Goal: Communication & Community: Answer question/provide support

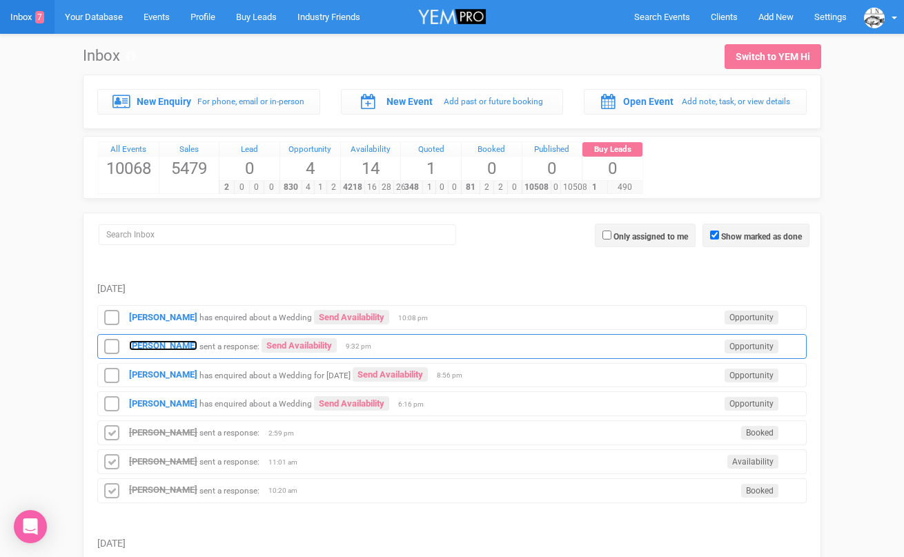
click at [178, 342] on strong "[PERSON_NAME]" at bounding box center [163, 345] width 68 height 10
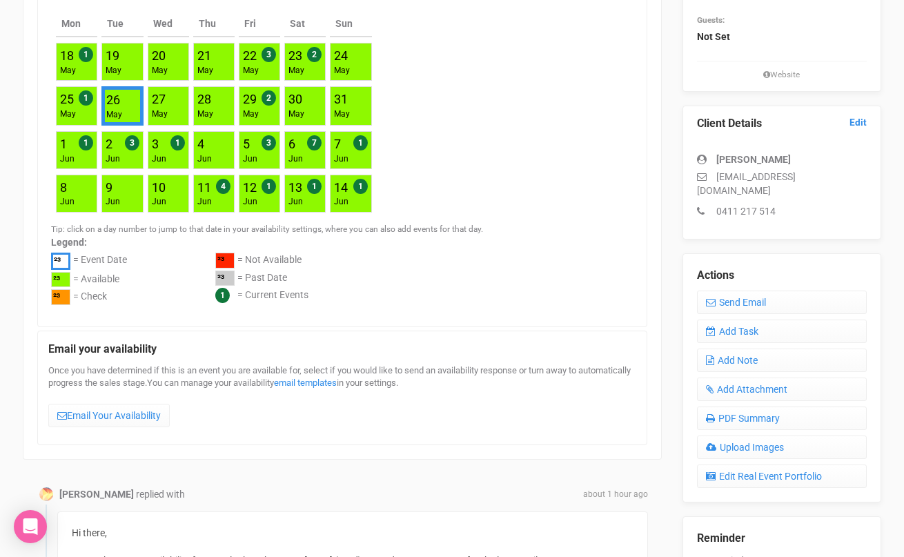
scroll to position [351, 0]
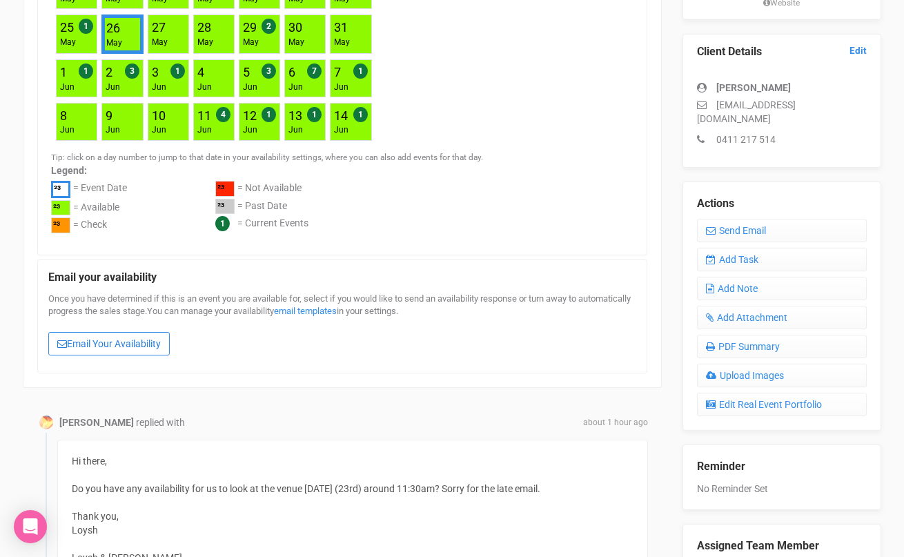
click at [122, 344] on link "Email Your Availability" at bounding box center [108, 343] width 121 height 23
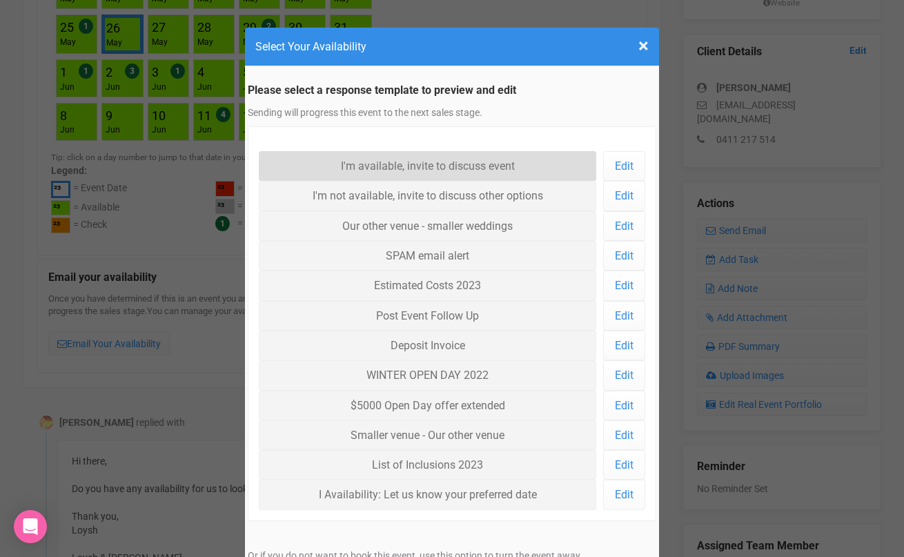
click at [306, 169] on link "I'm available, invite to discuss event" at bounding box center [427, 166] width 337 height 30
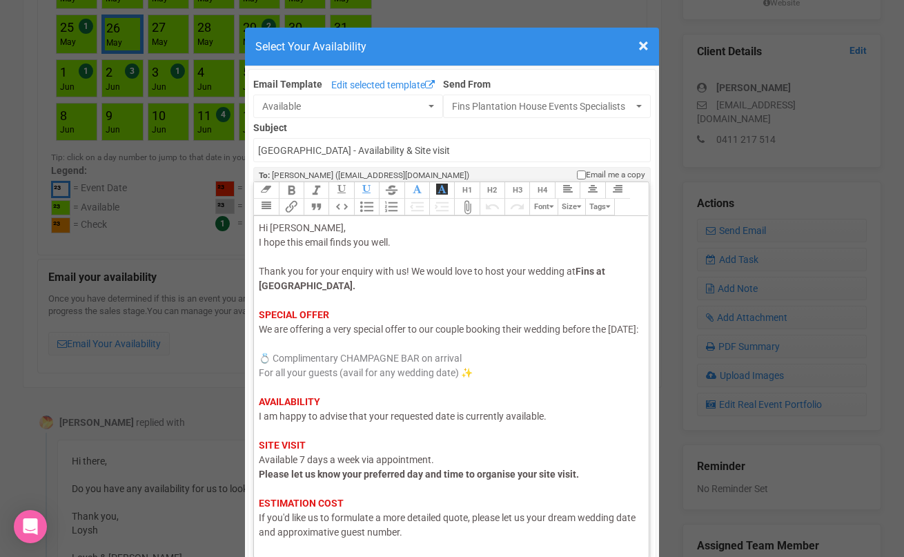
click at [450, 422] on span "I am happy to advise that your requested date is currently available." at bounding box center [403, 416] width 288 height 11
click at [462, 422] on span "I am happy to advise that your requested date n26th Ma is currently available." at bounding box center [424, 416] width 331 height 11
click at [492, 422] on span "I am happy to advise that your requested date 26th Ma is currently available." at bounding box center [422, 416] width 326 height 11
drag, startPoint x: 418, startPoint y: 491, endPoint x: 406, endPoint y: 490, distance: 11.8
click at [406, 480] on strong "Please let us know your preferred day and time to organise your site visit." at bounding box center [419, 474] width 320 height 11
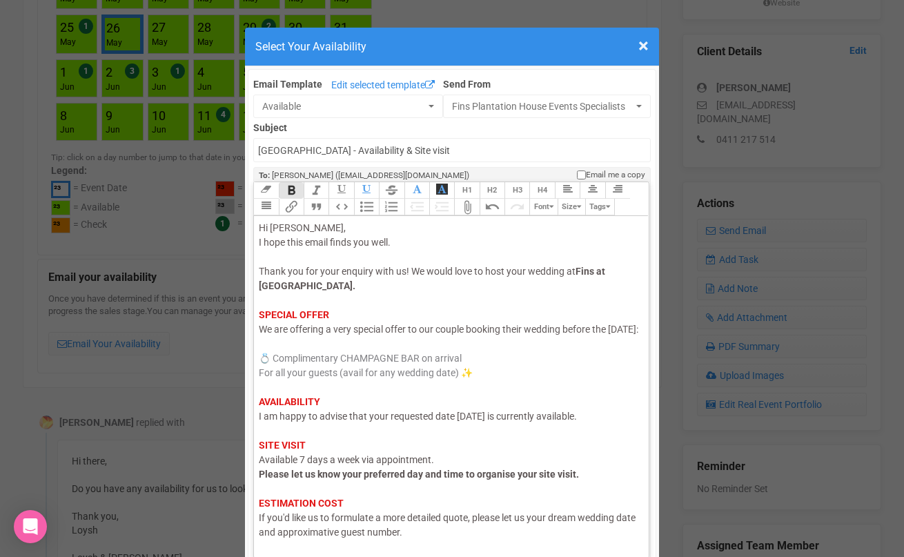
click at [381, 291] on div "Hi Loysh, I hope this email finds you well. Thank you for your enquiry with us!…" at bounding box center [449, 416] width 380 height 391
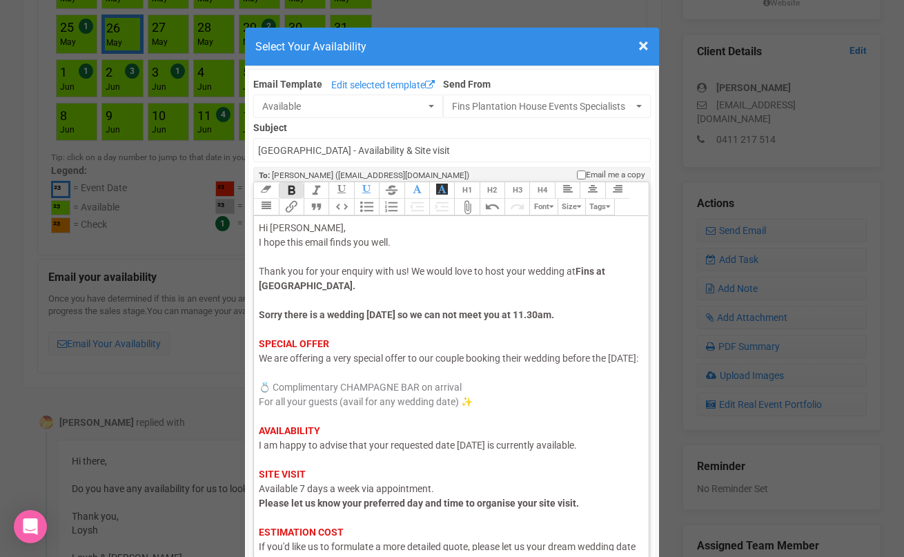
click at [593, 313] on div "Hi Loysh, I hope this email finds you well. Thank you for your enquiry with us!…" at bounding box center [449, 431] width 380 height 420
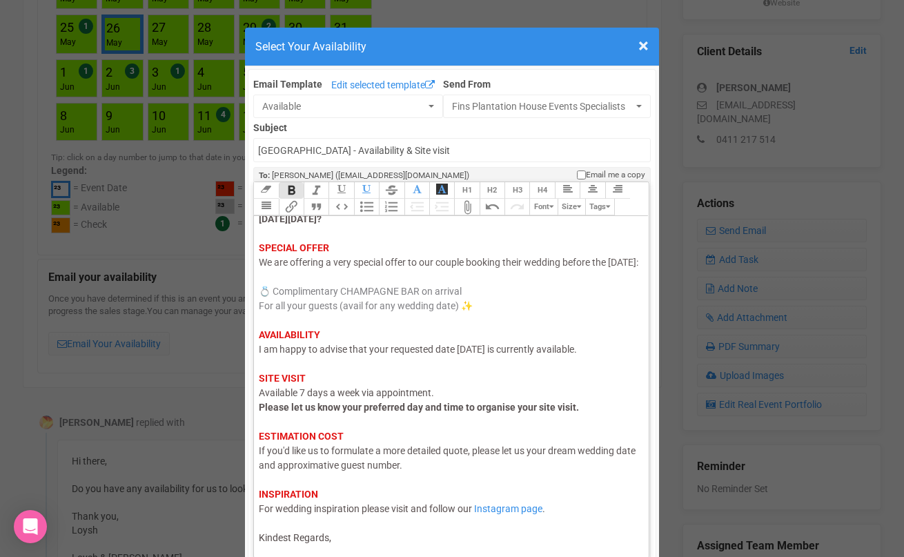
scroll to position [125, 0]
drag, startPoint x: 552, startPoint y: 449, endPoint x: 305, endPoint y: 467, distance: 247.7
click at [305, 467] on span "If you'd like us to formulate a more detailed quote, please let us your dream w…" at bounding box center [447, 458] width 377 height 26
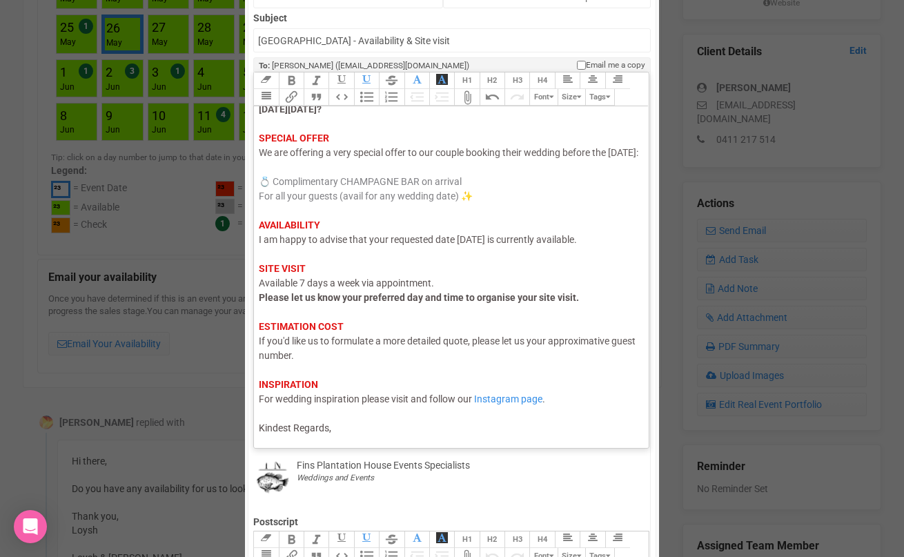
scroll to position [141, 0]
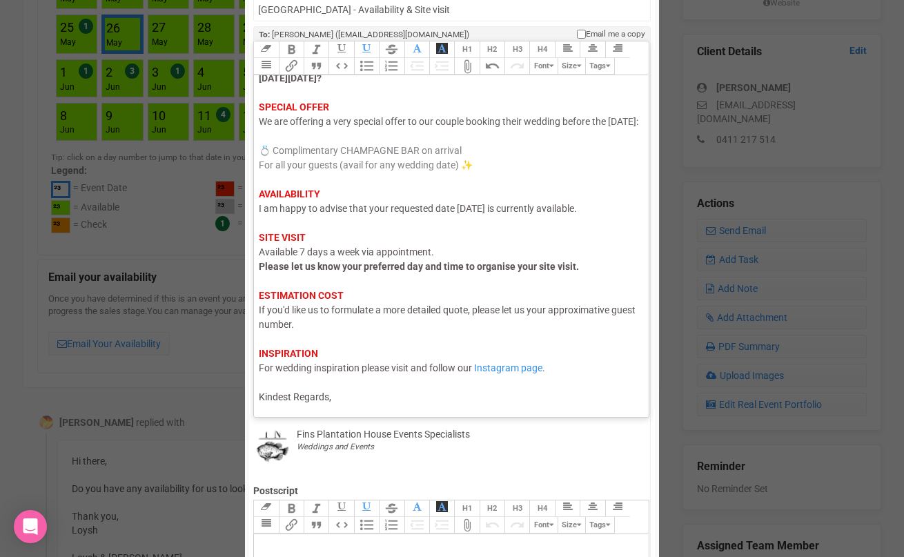
click at [353, 392] on div "Hi Loysh, I hope this email finds you well. Thank you for your enquiry with us!…" at bounding box center [449, 187] width 380 height 435
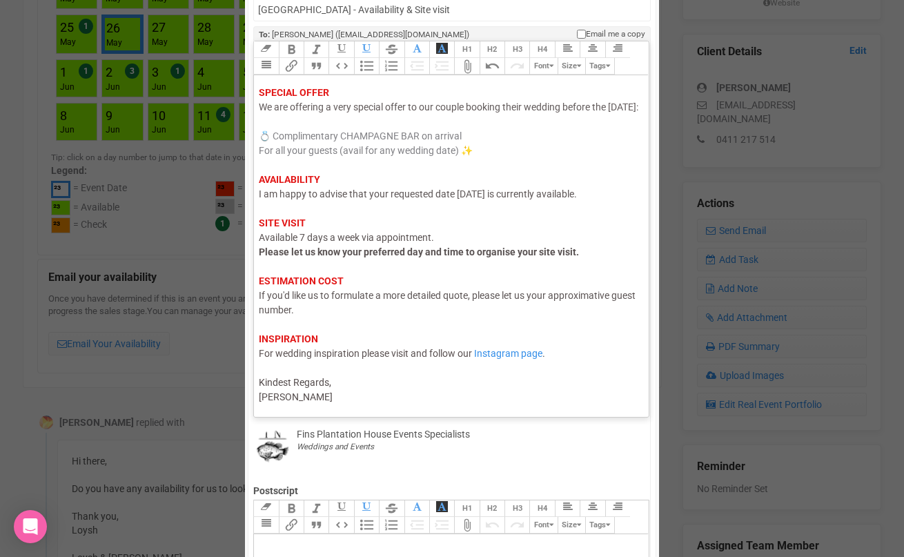
type trix-editor "<div><span style="color: rgb(95, 88, 88);">Hi Loysh,</span><br><span style="col…"
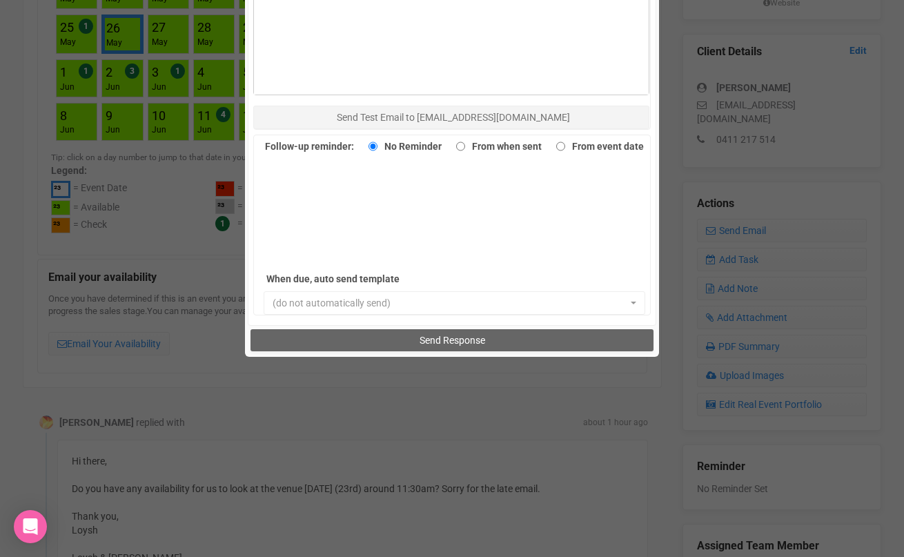
scroll to position [919, 0]
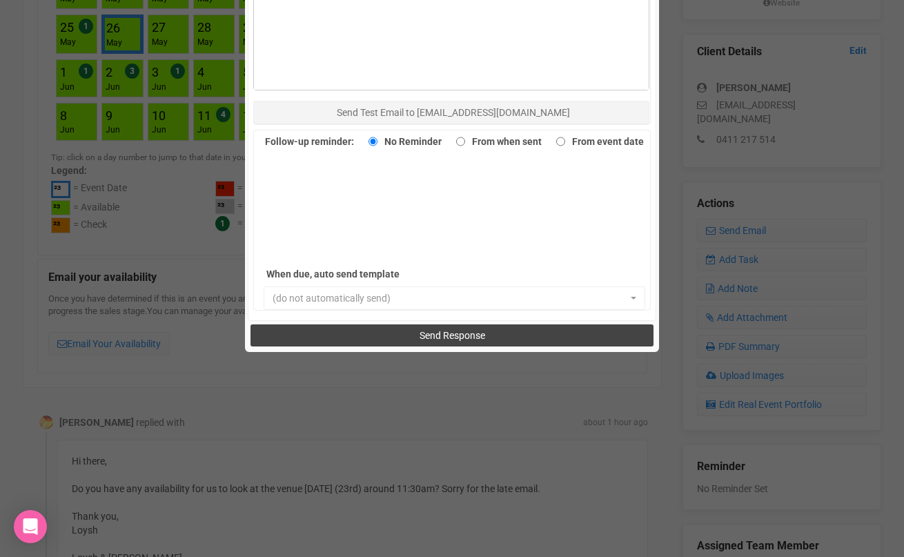
click at [376, 337] on button "Send Response" at bounding box center [451, 335] width 402 height 22
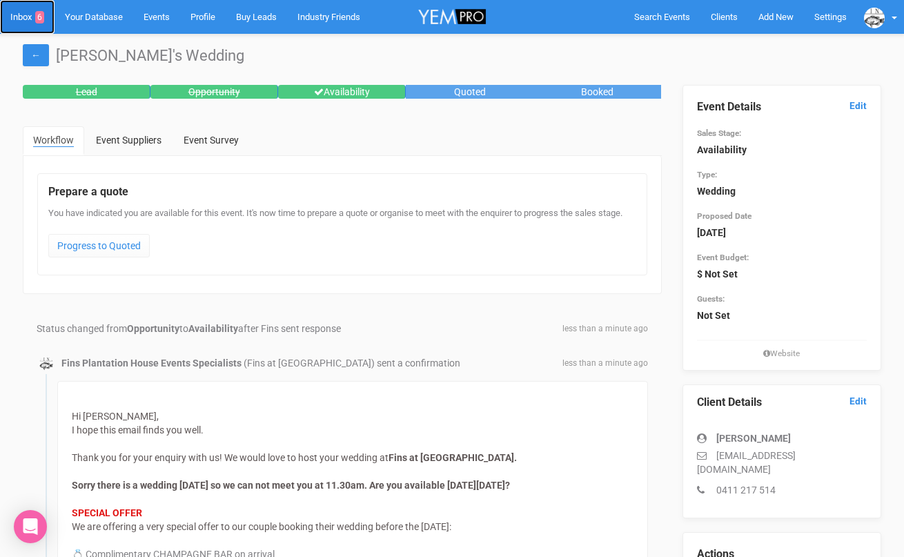
click at [32, 17] on link "Inbox 6" at bounding box center [27, 17] width 55 height 34
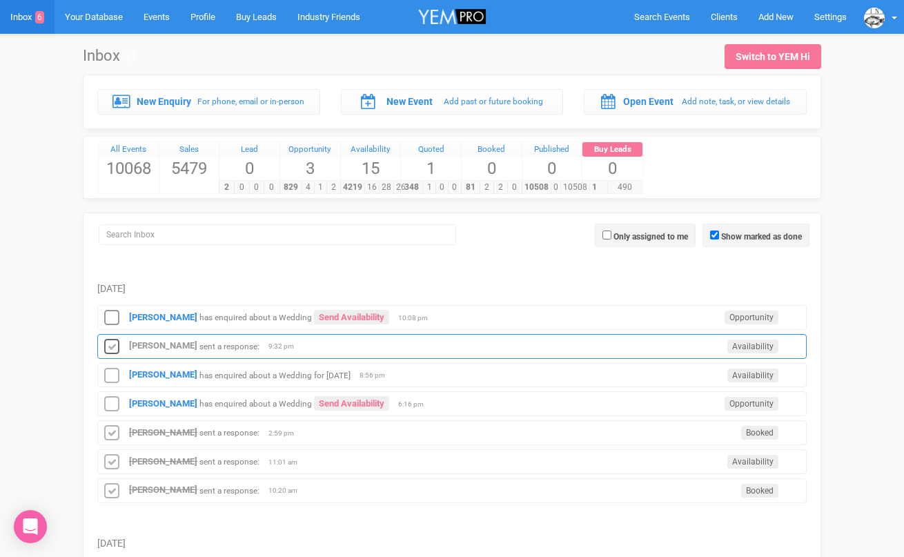
click at [108, 344] on icon at bounding box center [111, 347] width 21 height 18
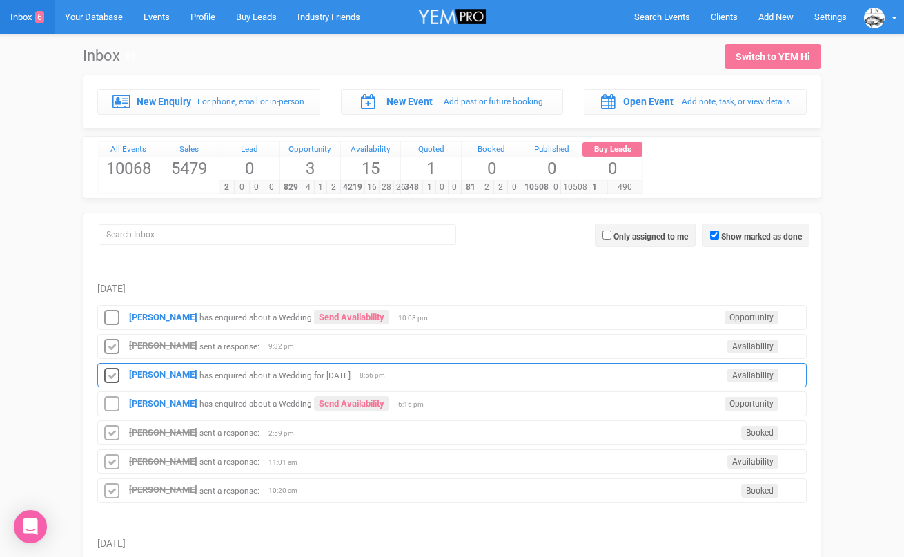
click at [112, 373] on icon at bounding box center [111, 376] width 21 height 18
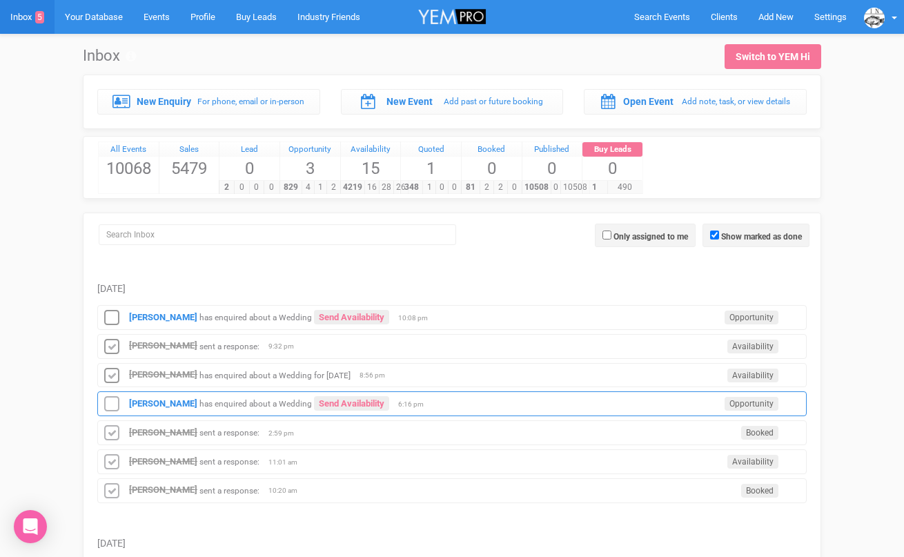
click at [144, 397] on div "Jacinta Atley has enquired about a Wedding Send Availability Opportunity 6:16 pm" at bounding box center [451, 403] width 709 height 25
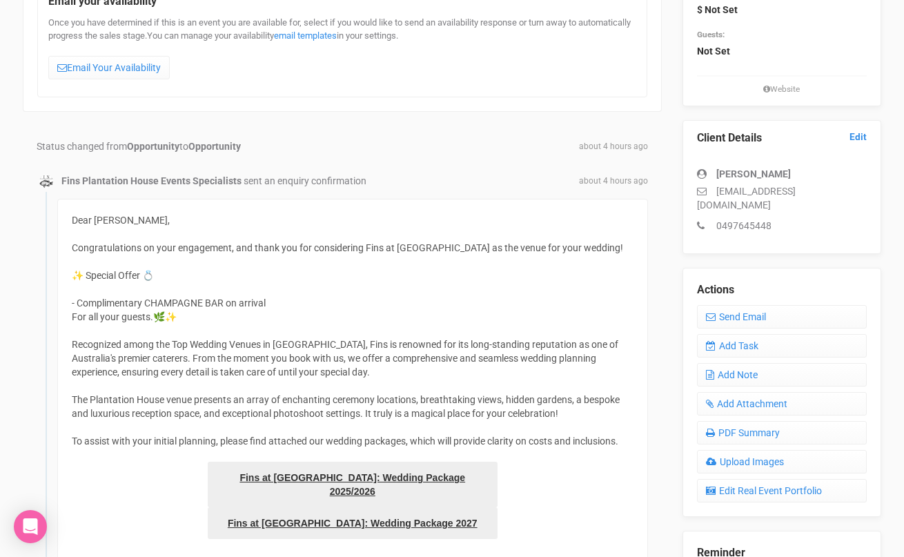
scroll to position [261, 0]
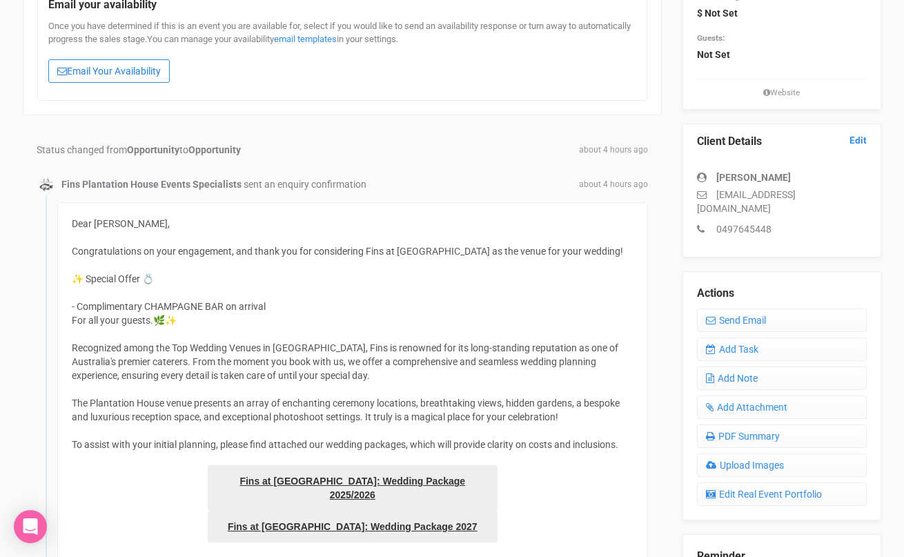
click at [78, 62] on link "Email Your Availability" at bounding box center [108, 70] width 121 height 23
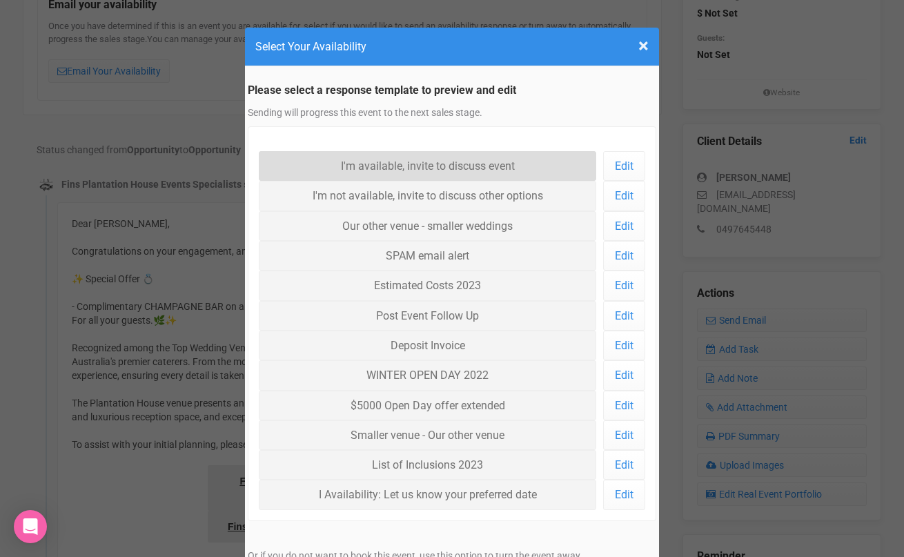
click at [331, 168] on link "I'm available, invite to discuss event" at bounding box center [427, 166] width 337 height 30
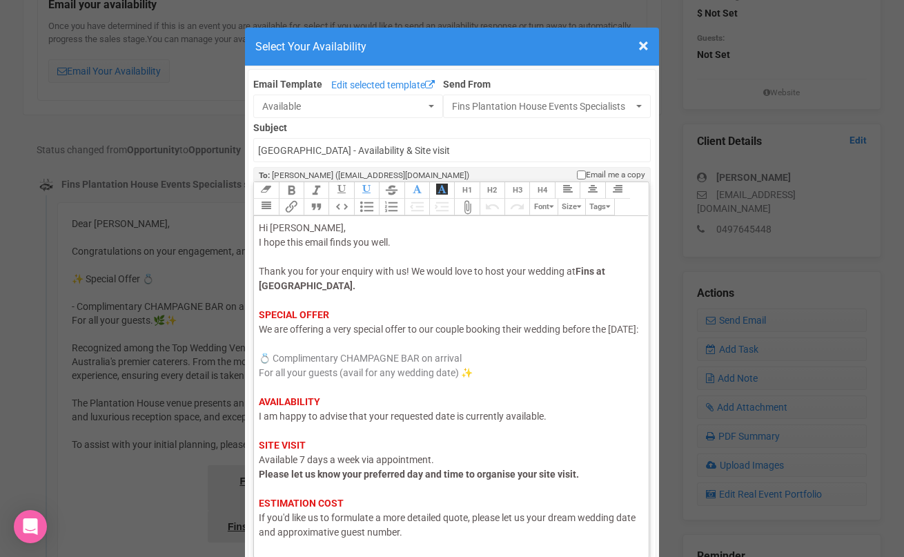
click at [306, 422] on span "I am happy to advise that your requested date is currently available." at bounding box center [403, 416] width 288 height 11
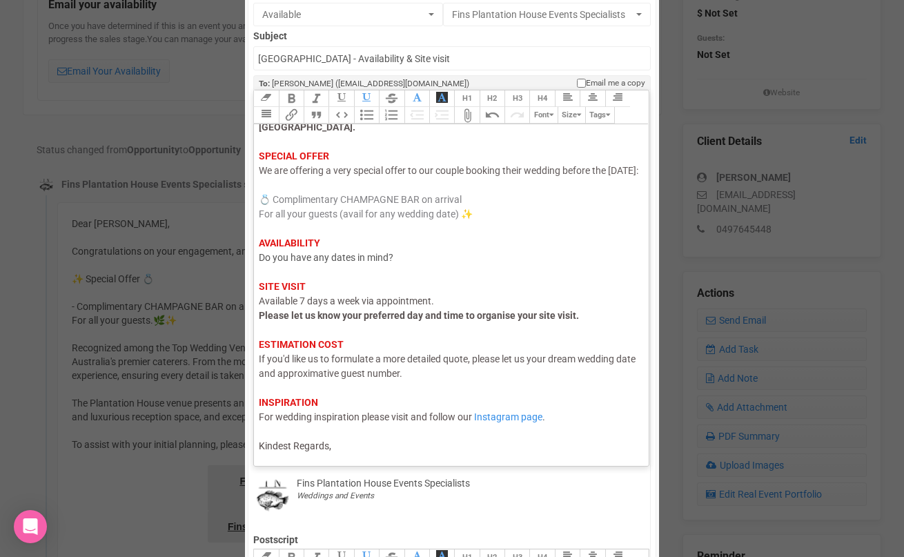
scroll to position [140, 0]
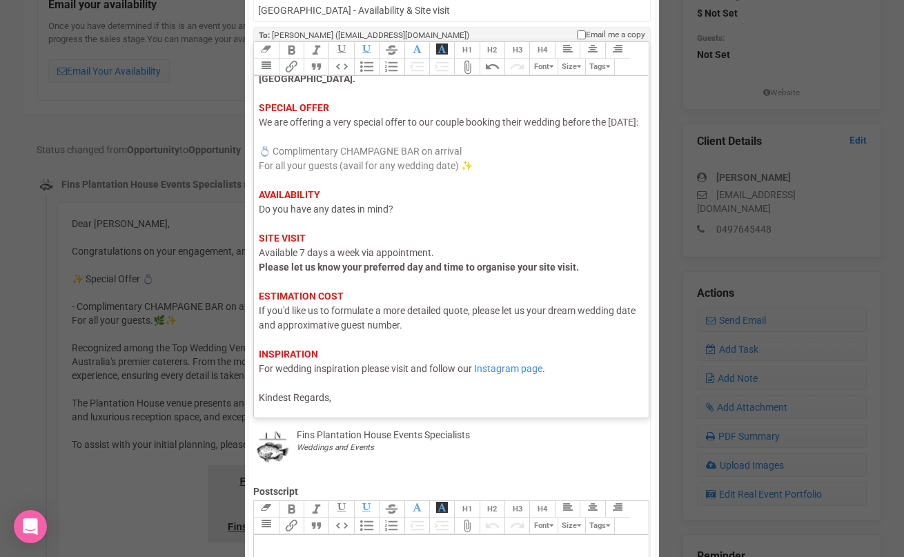
click at [348, 401] on div "Hi Jacinta, I hope this email finds you well. Thank you for your enquiry with u…" at bounding box center [449, 209] width 380 height 391
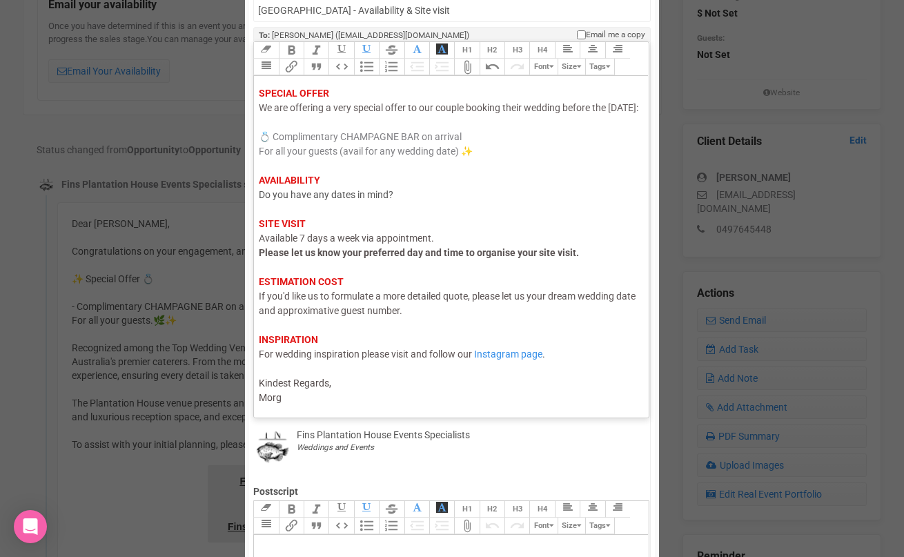
type trix-editor "<div><span style="color: rgb(95, 88, 88);">Hi Jacinta,</span><br><span style="c…"
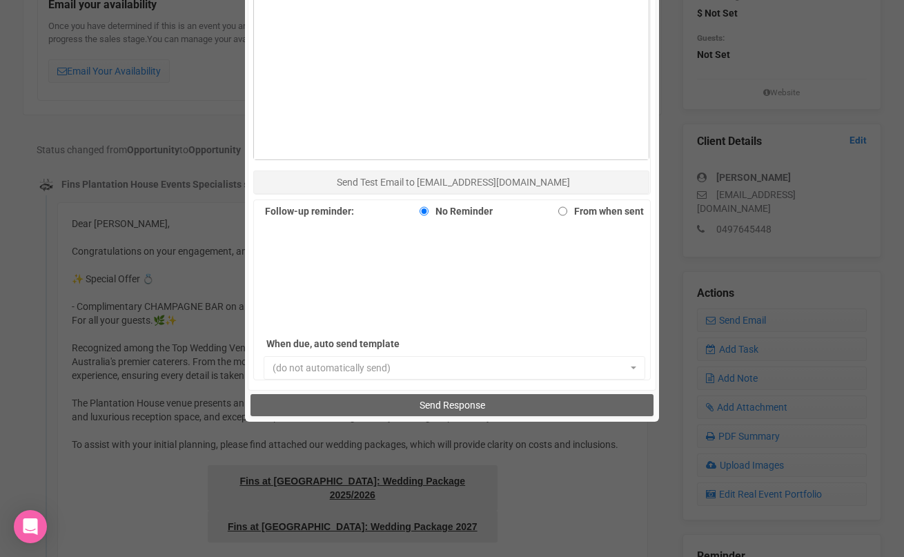
scroll to position [928, 0]
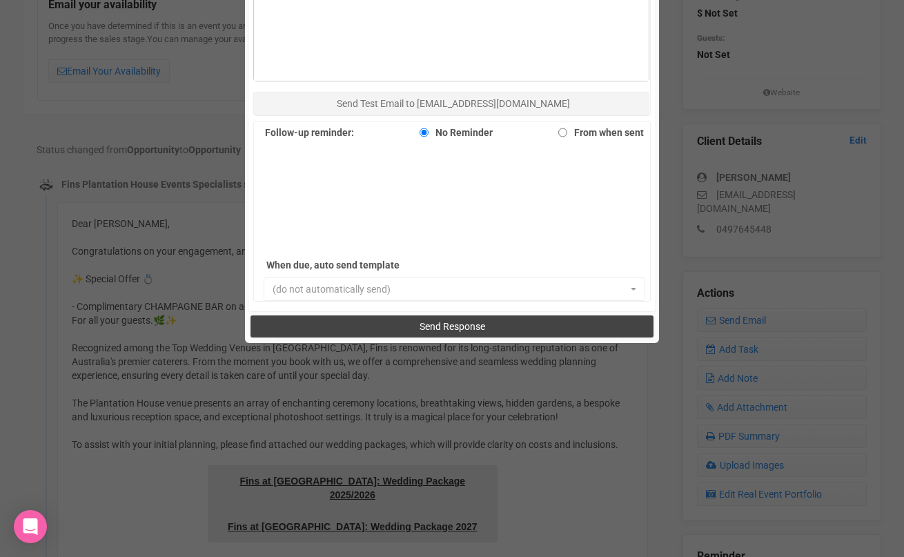
click at [364, 315] on button "Send Response" at bounding box center [451, 326] width 402 height 22
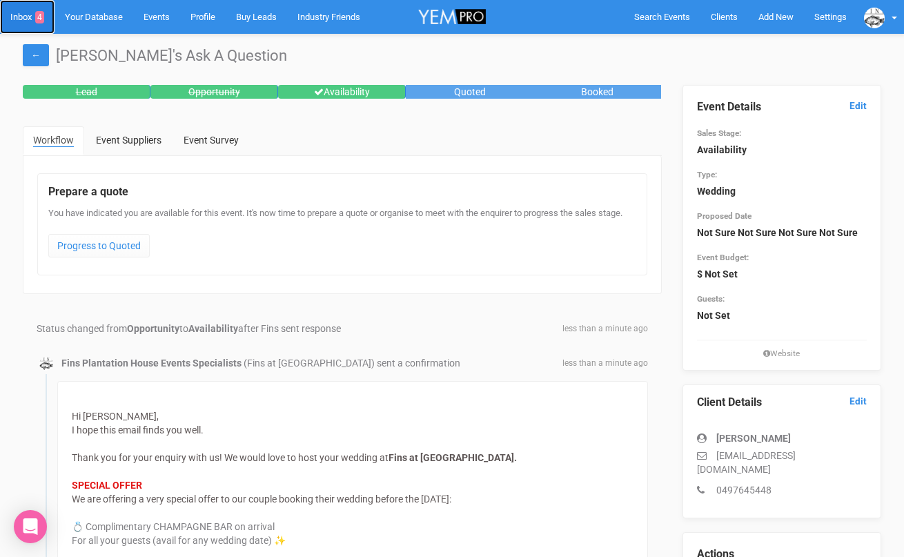
click at [26, 17] on link "Inbox 4" at bounding box center [27, 17] width 55 height 34
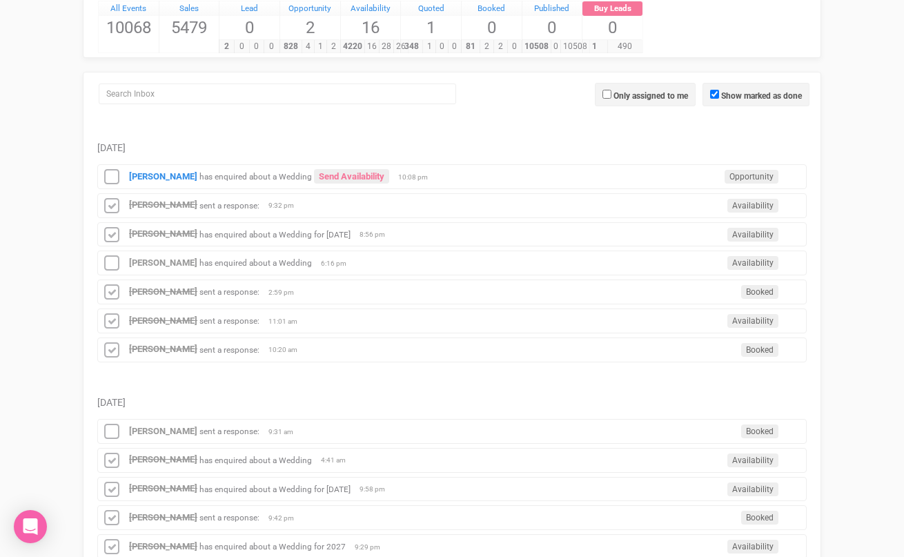
scroll to position [164, 0]
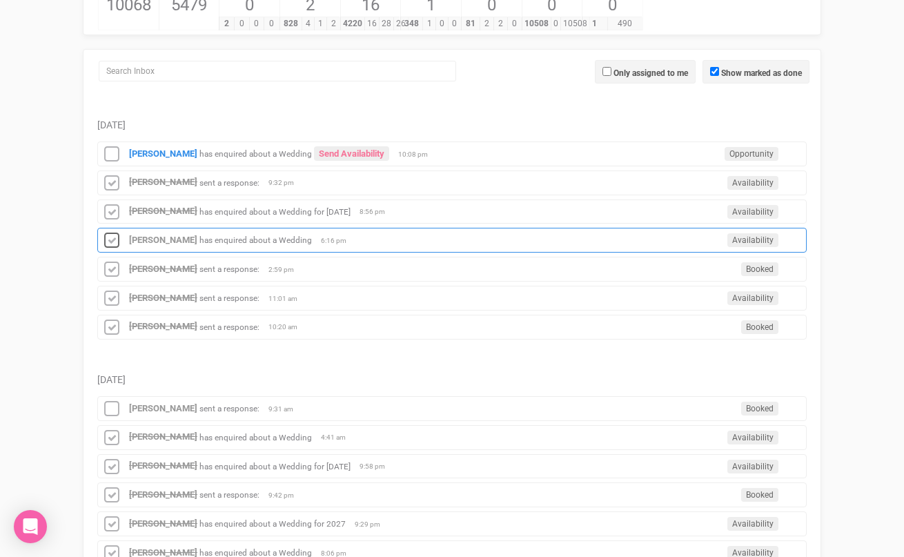
click at [115, 236] on icon at bounding box center [111, 241] width 21 height 18
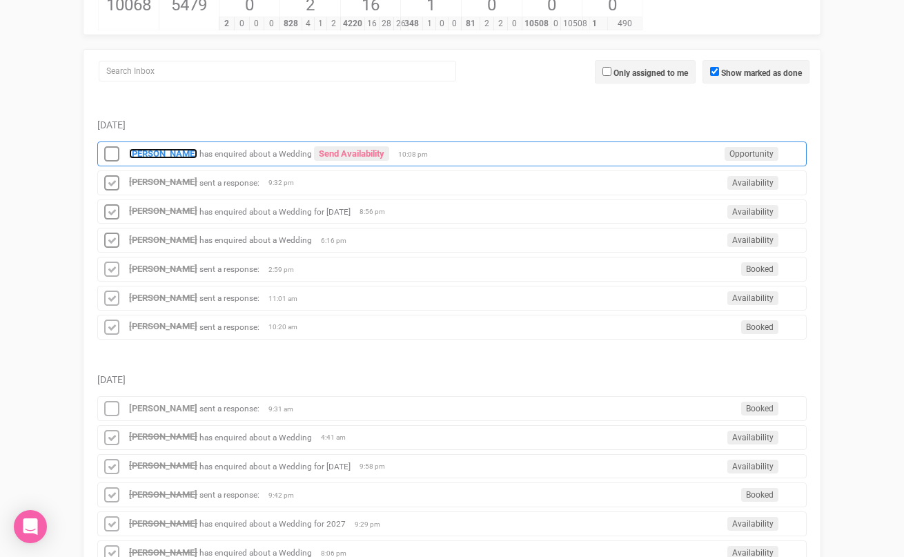
click at [130, 150] on strong "[PERSON_NAME]" at bounding box center [163, 153] width 68 height 10
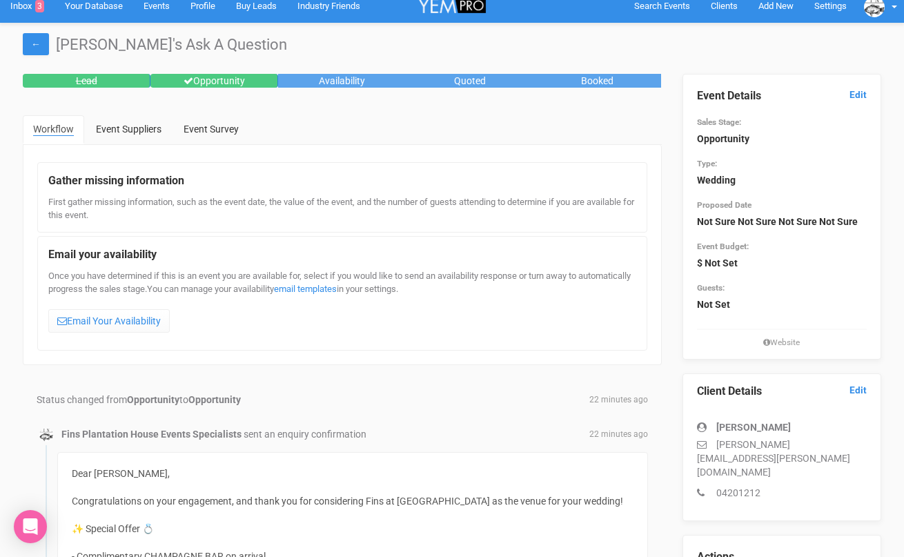
scroll to position [1, 0]
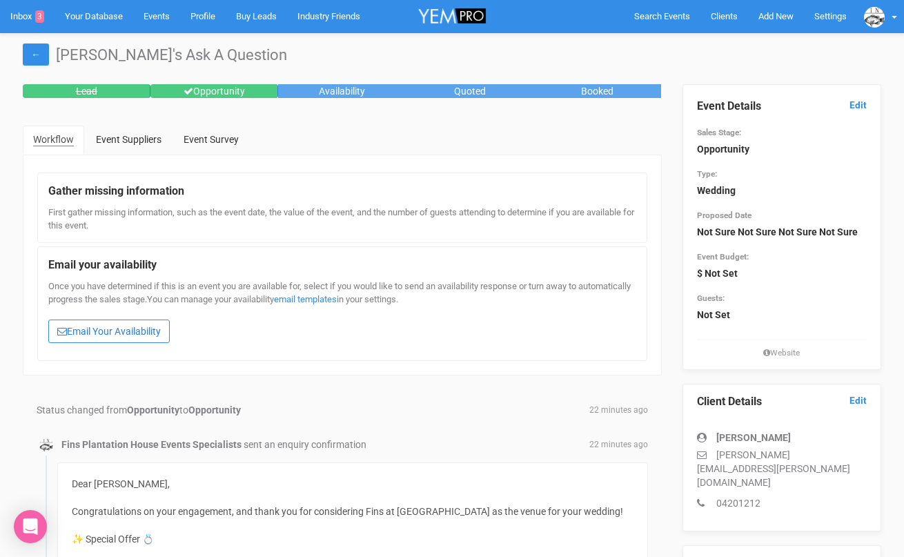
click at [101, 324] on link "Email Your Availability" at bounding box center [108, 330] width 121 height 23
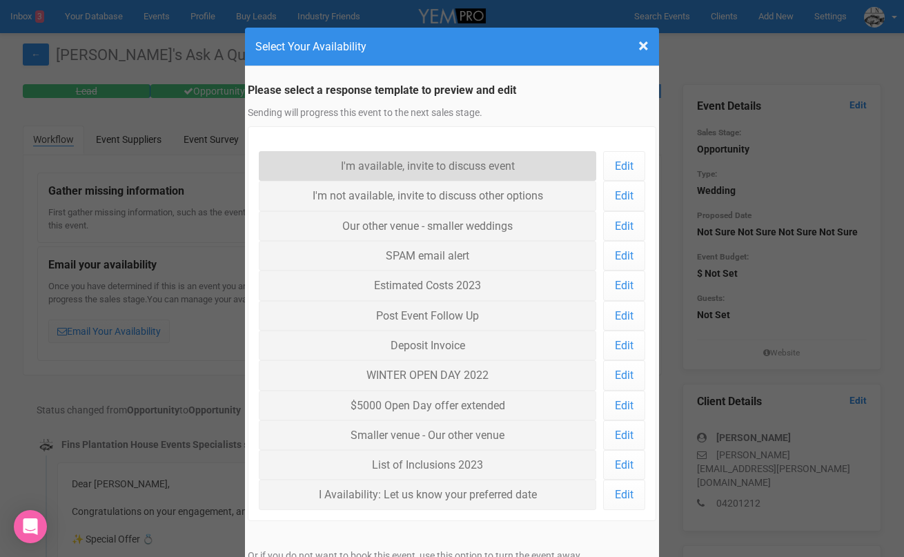
click at [344, 168] on link "I'm available, invite to discuss event" at bounding box center [427, 166] width 337 height 30
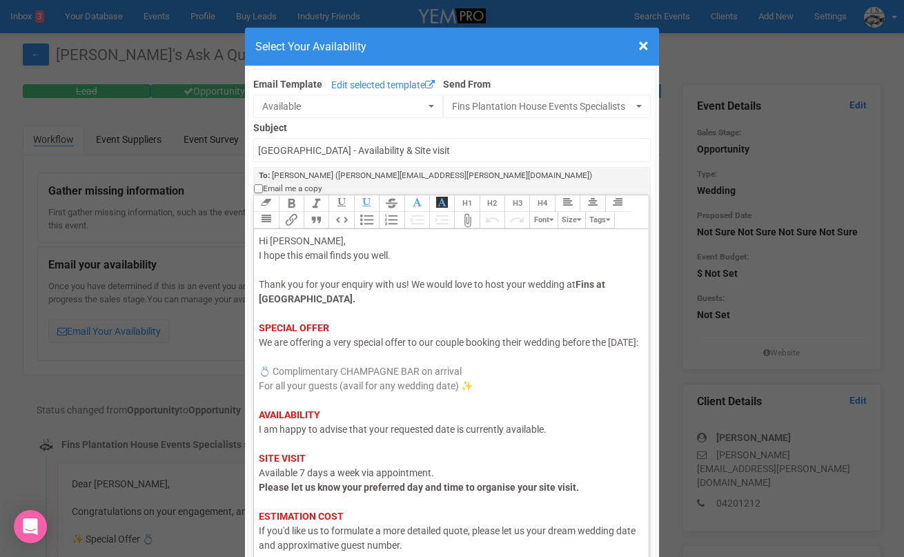
click at [303, 427] on span "I am happy to advise that your requested date is currently available." at bounding box center [403, 429] width 288 height 11
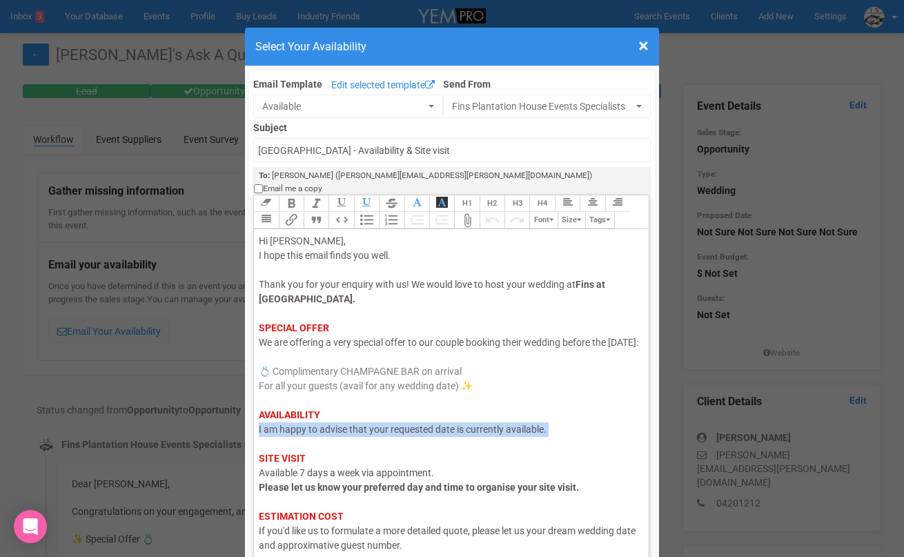
click at [303, 427] on span "I am happy to advise that your requested date is currently available." at bounding box center [403, 429] width 288 height 11
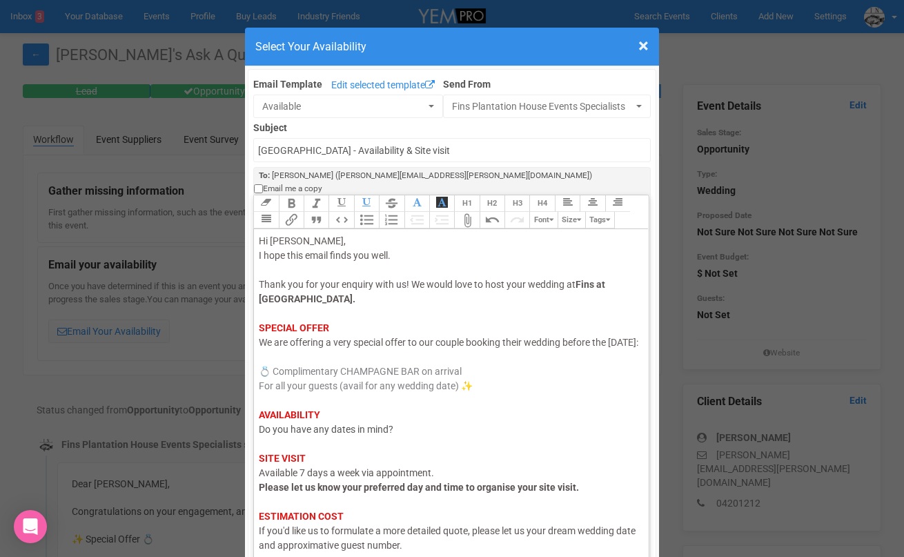
scroll to position [81, 0]
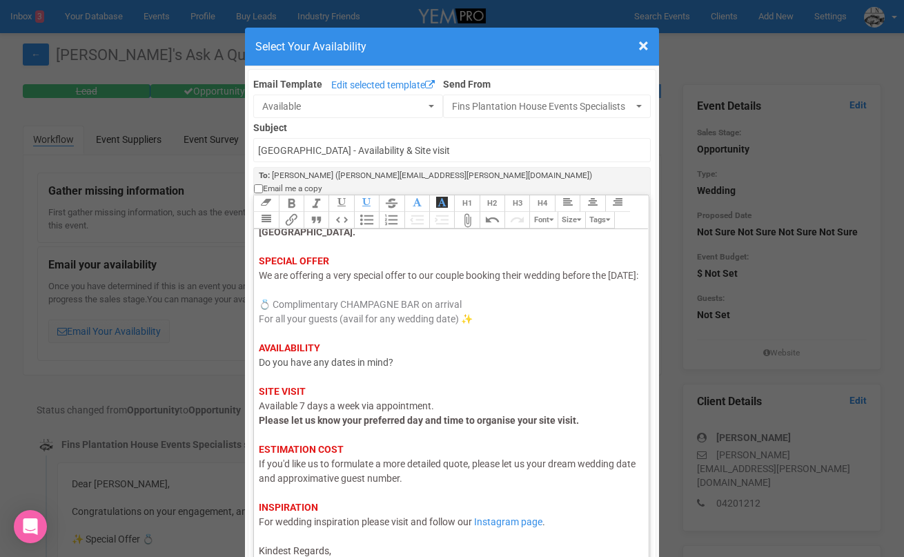
drag, startPoint x: 351, startPoint y: 544, endPoint x: 350, endPoint y: 537, distance: 6.9
click at [350, 537] on div "Hi Katie, I hope this email finds you well. Thank you for your enquiry with us!…" at bounding box center [449, 362] width 380 height 391
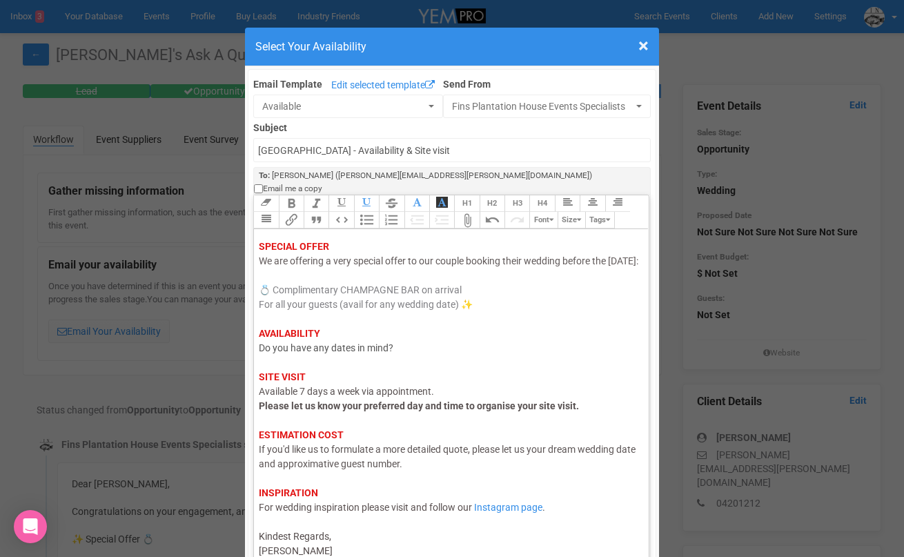
type trix-editor "<div><span style="color: rgb(95, 88, 88);">Hi Katie,</span><br><span style="col…"
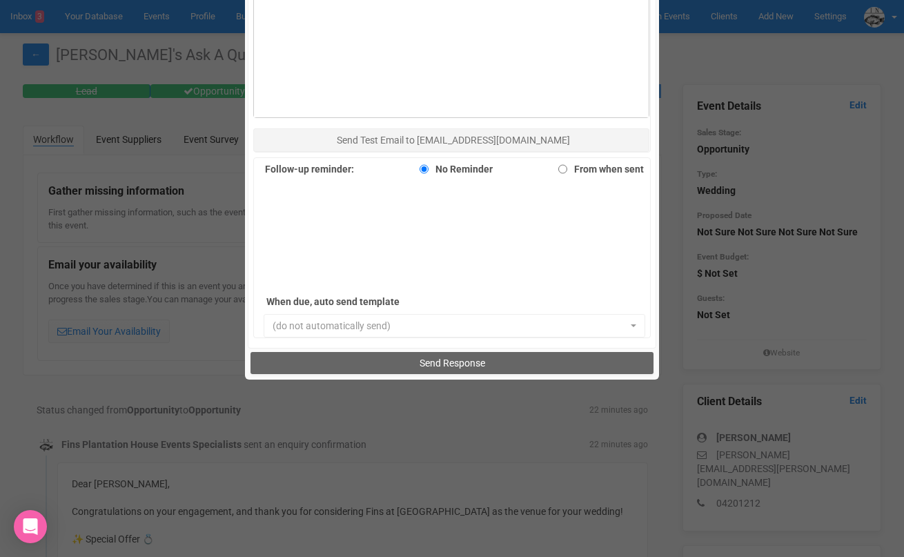
scroll to position [909, 0]
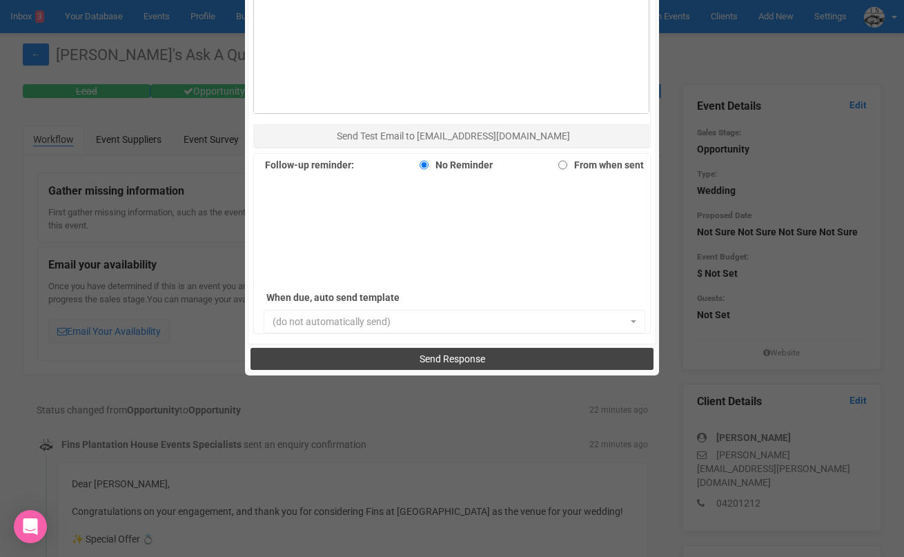
click at [382, 348] on button "Send Response" at bounding box center [451, 359] width 402 height 22
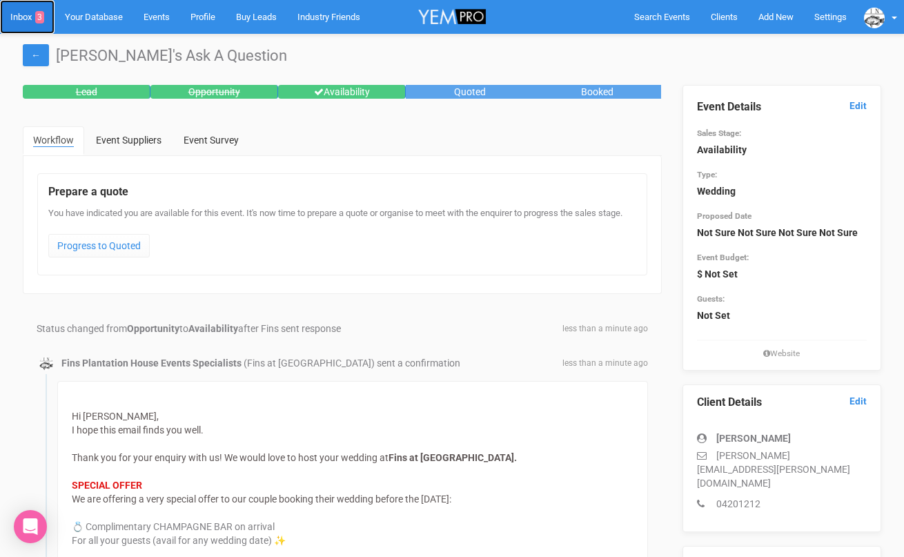
click at [23, 14] on link "Inbox 3" at bounding box center [27, 17] width 55 height 34
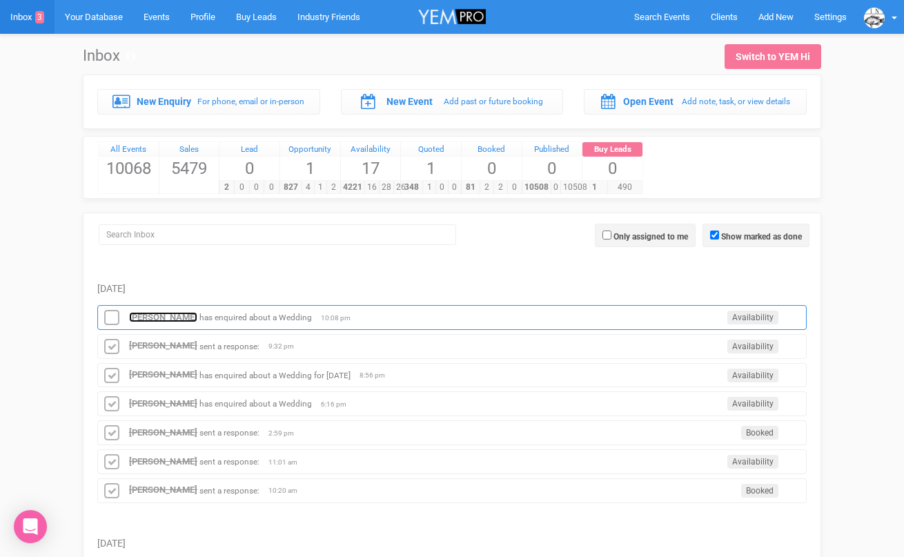
click at [136, 312] on strong "[PERSON_NAME]" at bounding box center [163, 317] width 68 height 10
click at [112, 314] on icon at bounding box center [111, 318] width 21 height 18
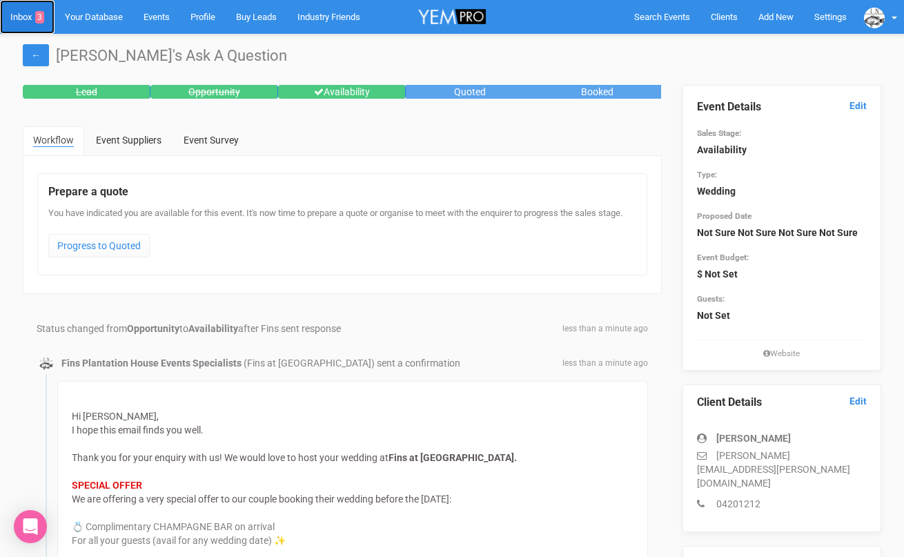
click at [21, 23] on link "Inbox 3" at bounding box center [27, 17] width 55 height 34
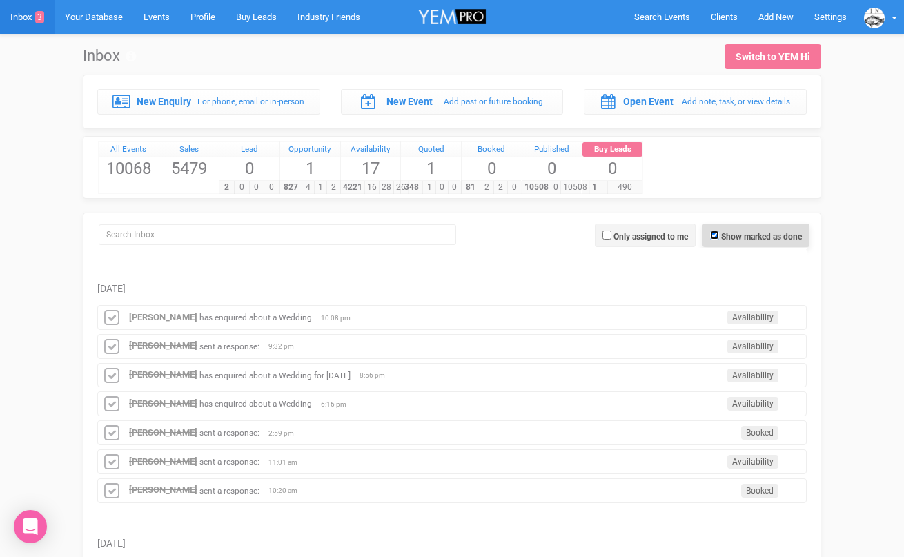
click at [716, 235] on input "Show marked as done" at bounding box center [714, 234] width 9 height 9
checkbox input "false"
